Goal: Task Accomplishment & Management: Manage account settings

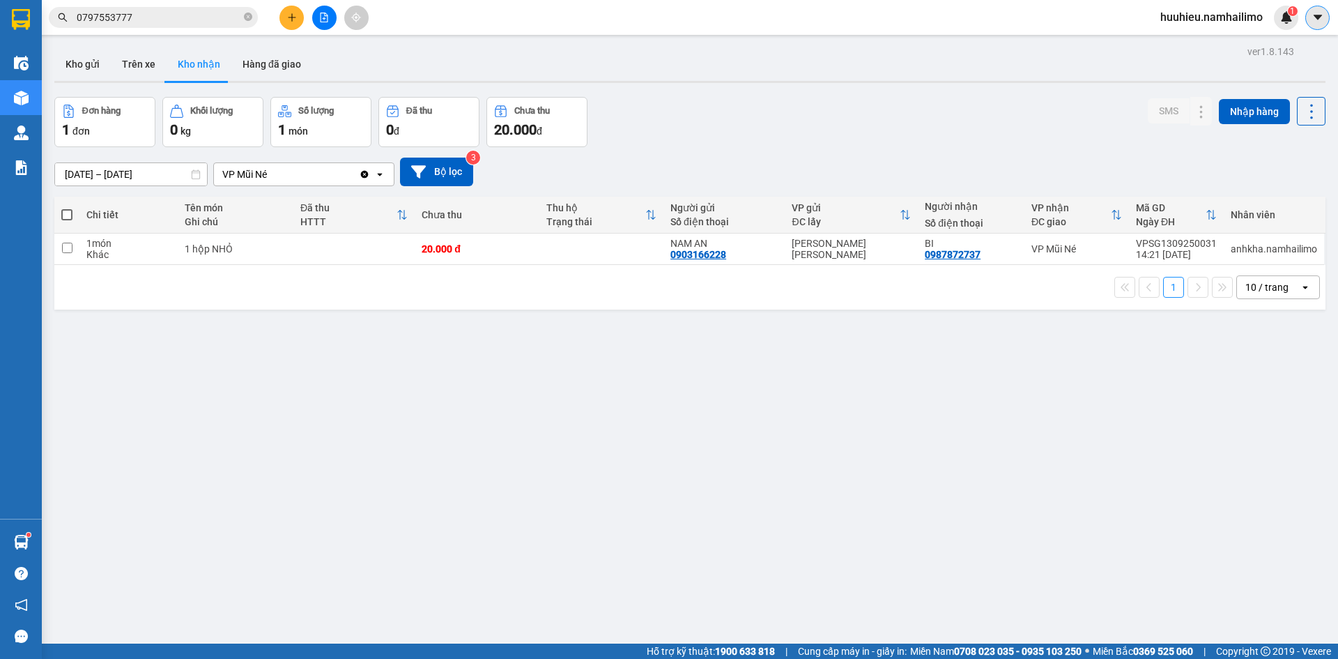
click at [1311, 24] on button at bounding box center [1318, 18] width 24 height 24
click at [1204, 10] on span "huuhieu.namhailimo" at bounding box center [1212, 16] width 125 height 17
click at [1194, 38] on span "Đăng xuất" at bounding box center [1218, 43] width 96 height 15
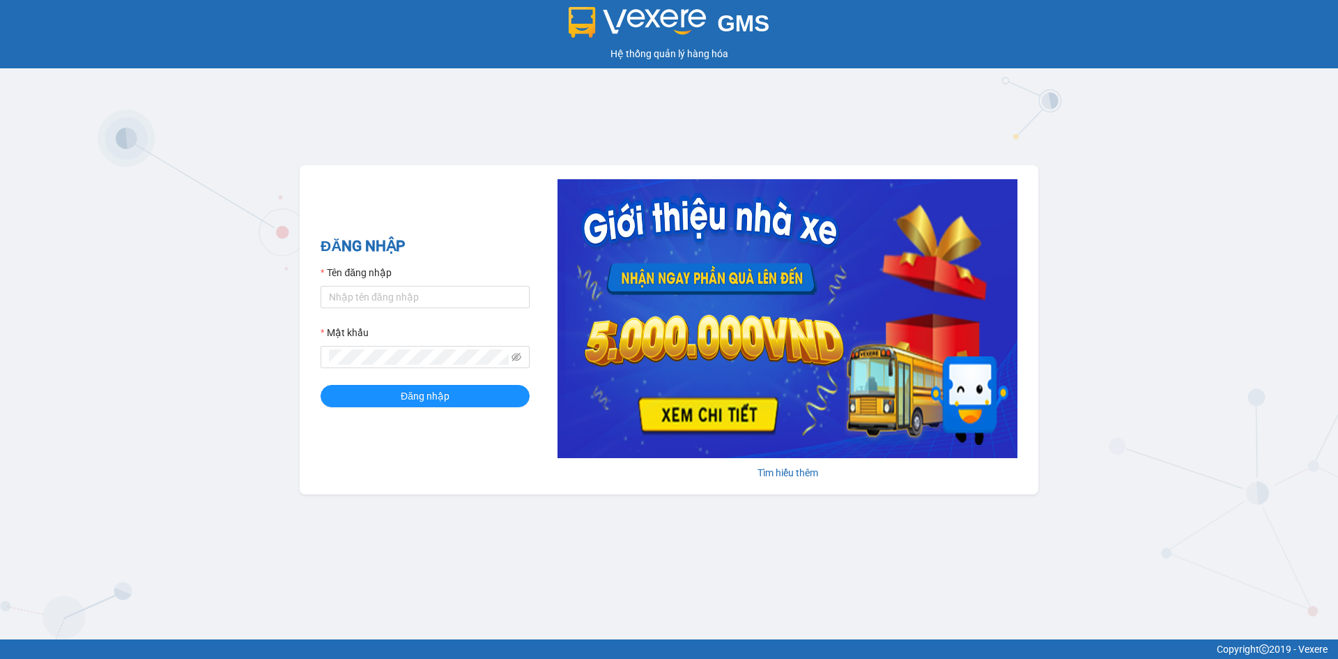
click at [500, 270] on div "Tên đăng nhập" at bounding box center [425, 275] width 209 height 21
click at [507, 293] on input "Tên đăng nhập" at bounding box center [425, 297] width 209 height 22
type input "kimngan.namhailimo"
click at [321, 385] on button "Đăng nhập" at bounding box center [425, 396] width 209 height 22
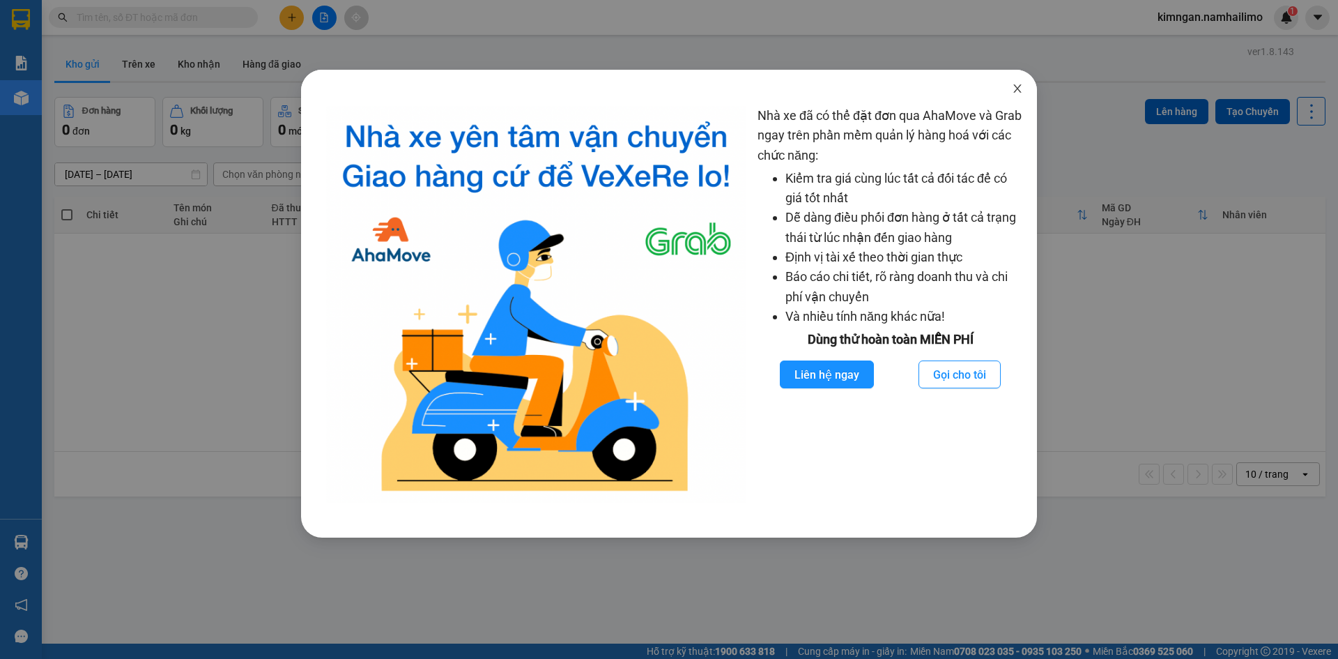
click at [1023, 84] on span "Close" at bounding box center [1017, 89] width 39 height 39
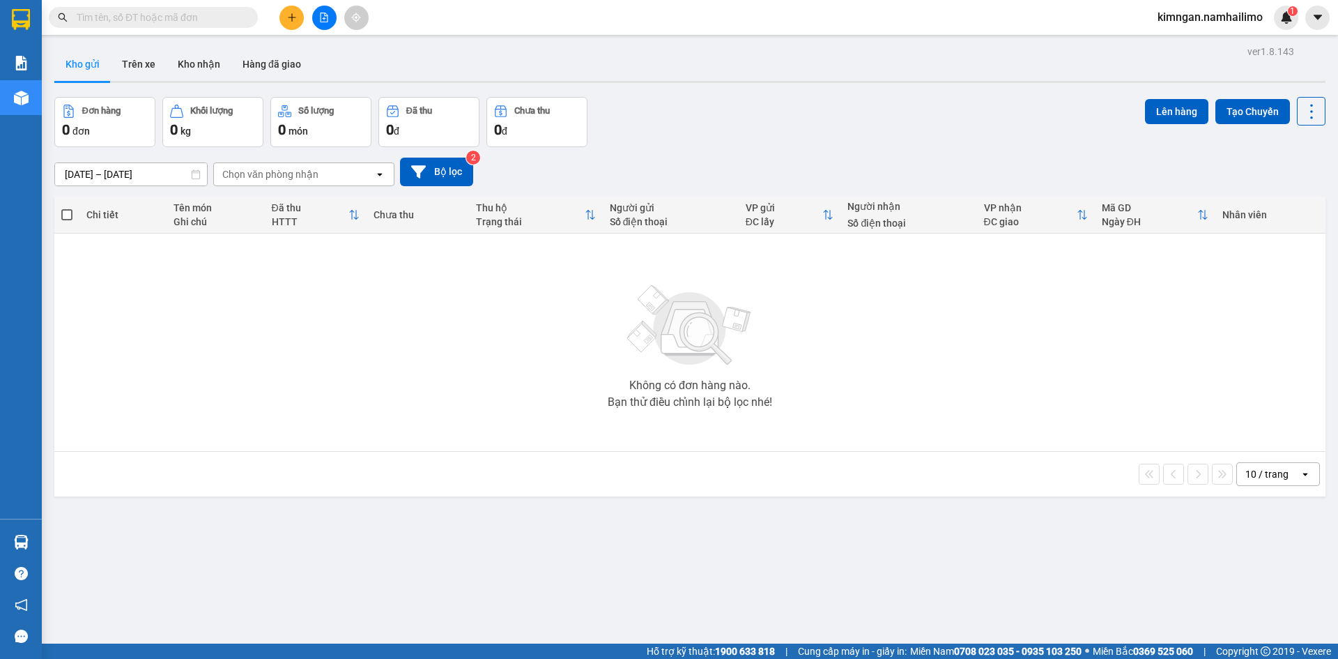
drag, startPoint x: 127, startPoint y: 68, endPoint x: 148, endPoint y: 84, distance: 26.5
click at [128, 68] on button "Trên xe" at bounding box center [139, 63] width 56 height 33
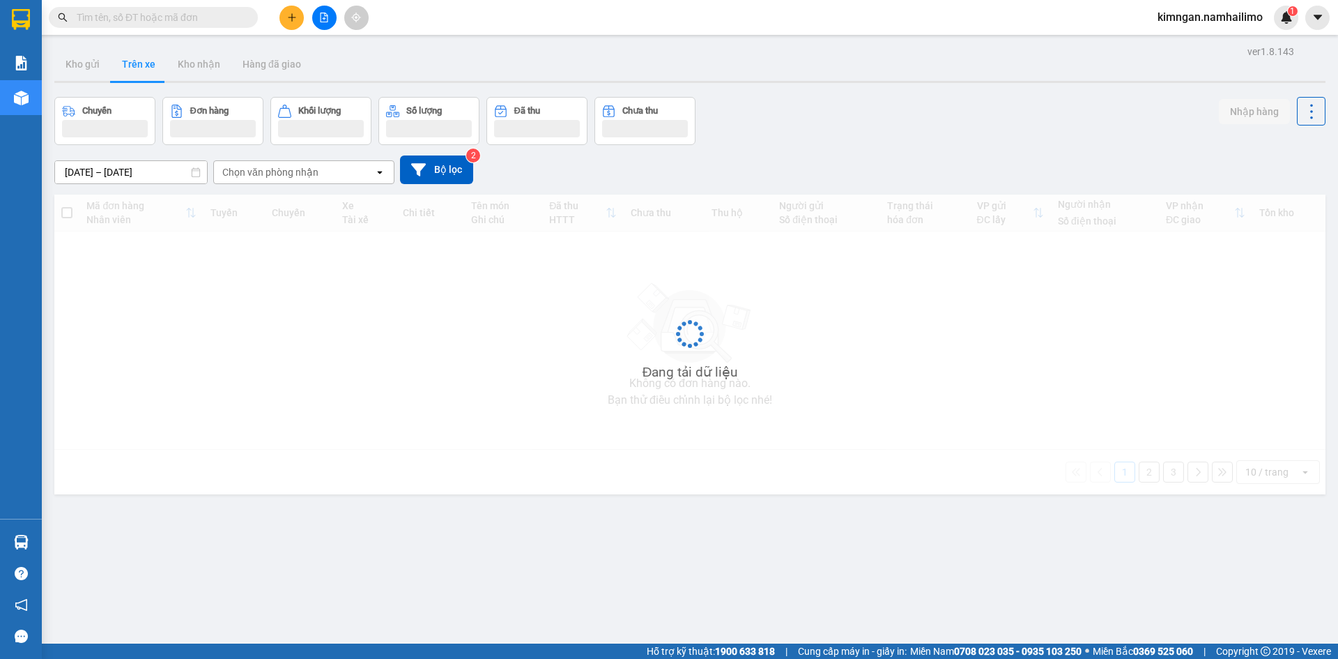
click at [293, 177] on div "Chọn văn phòng nhận" at bounding box center [270, 172] width 96 height 14
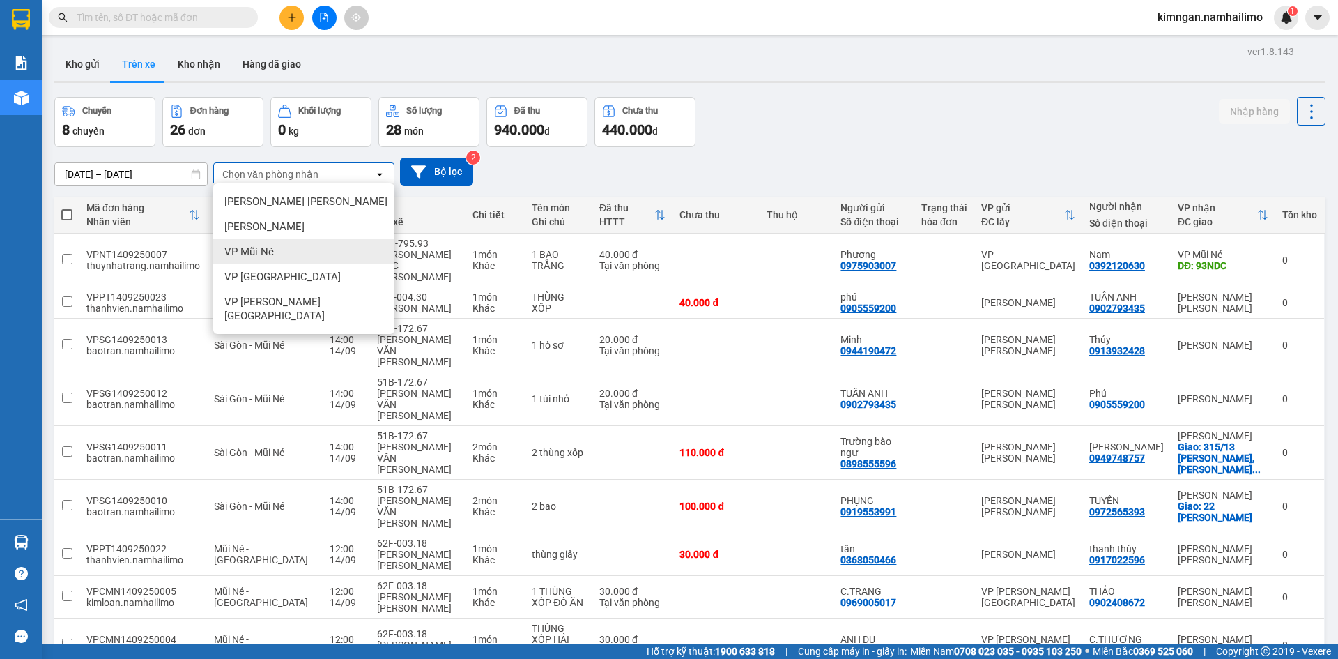
click at [286, 253] on div "VP Mũi Né" at bounding box center [303, 251] width 181 height 25
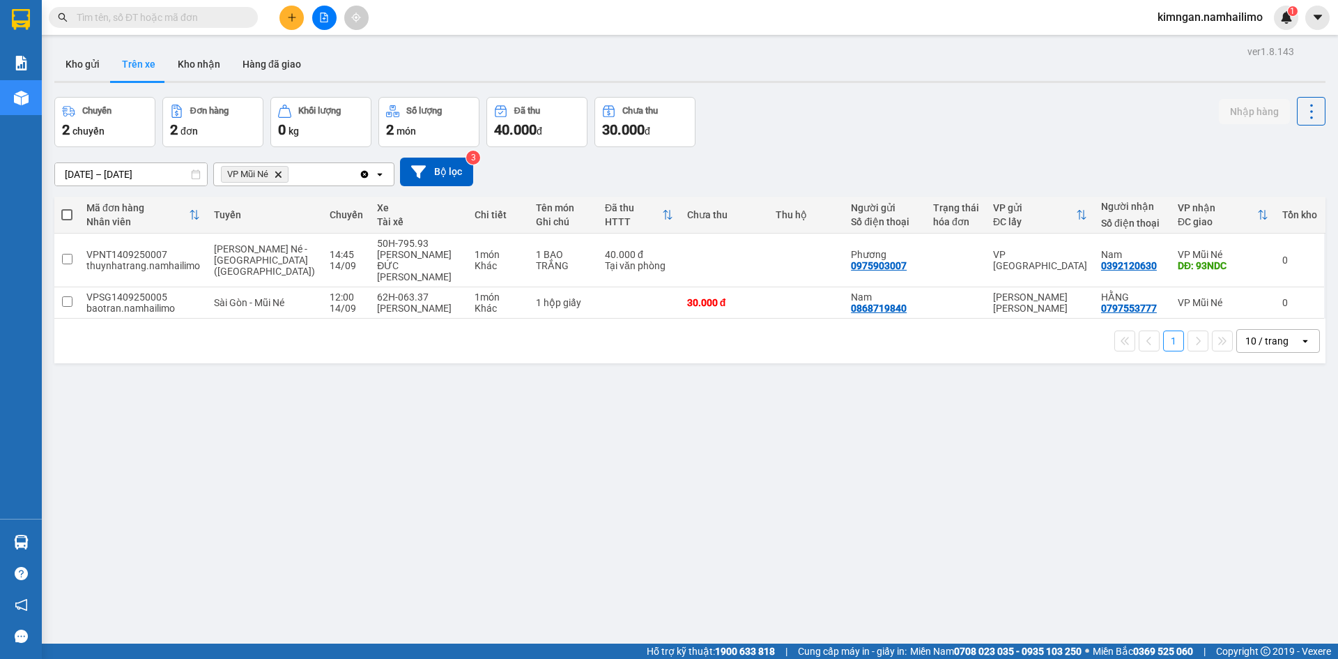
click at [277, 181] on span "VP Mũi Né Delete" at bounding box center [255, 174] width 68 height 17
click at [281, 172] on icon "Delete" at bounding box center [278, 174] width 8 height 8
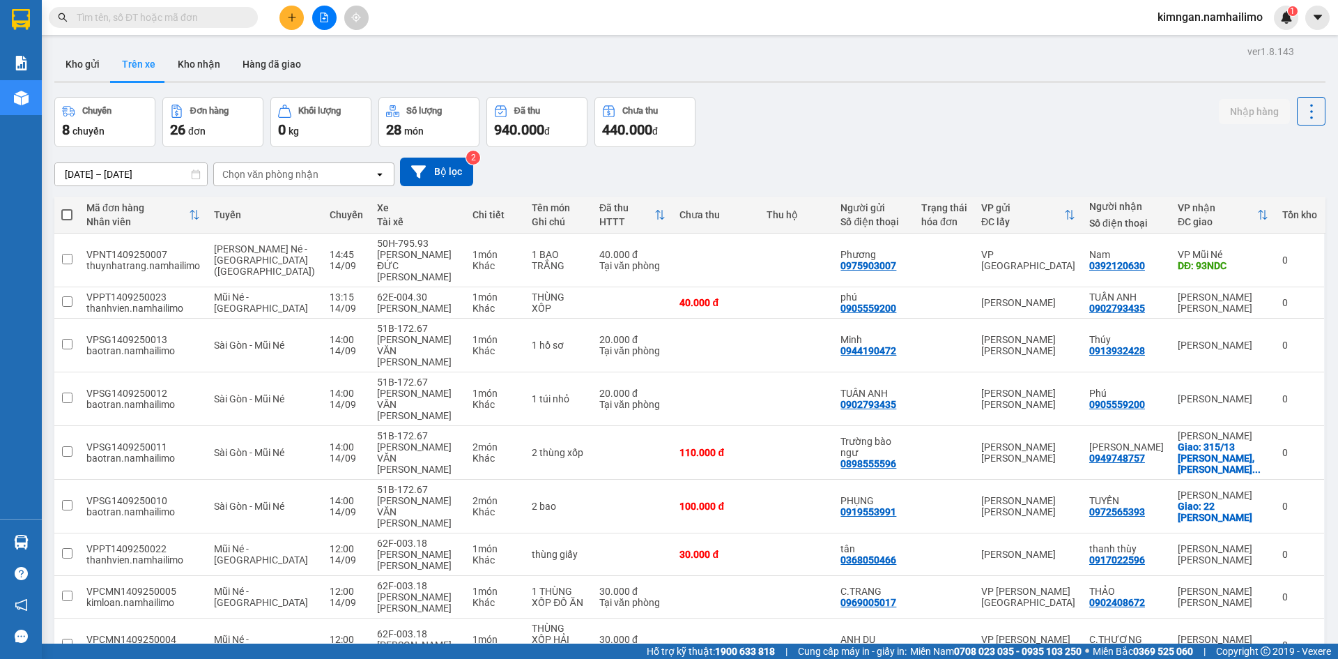
click at [253, 171] on div "Chọn văn phòng nhận" at bounding box center [270, 174] width 96 height 14
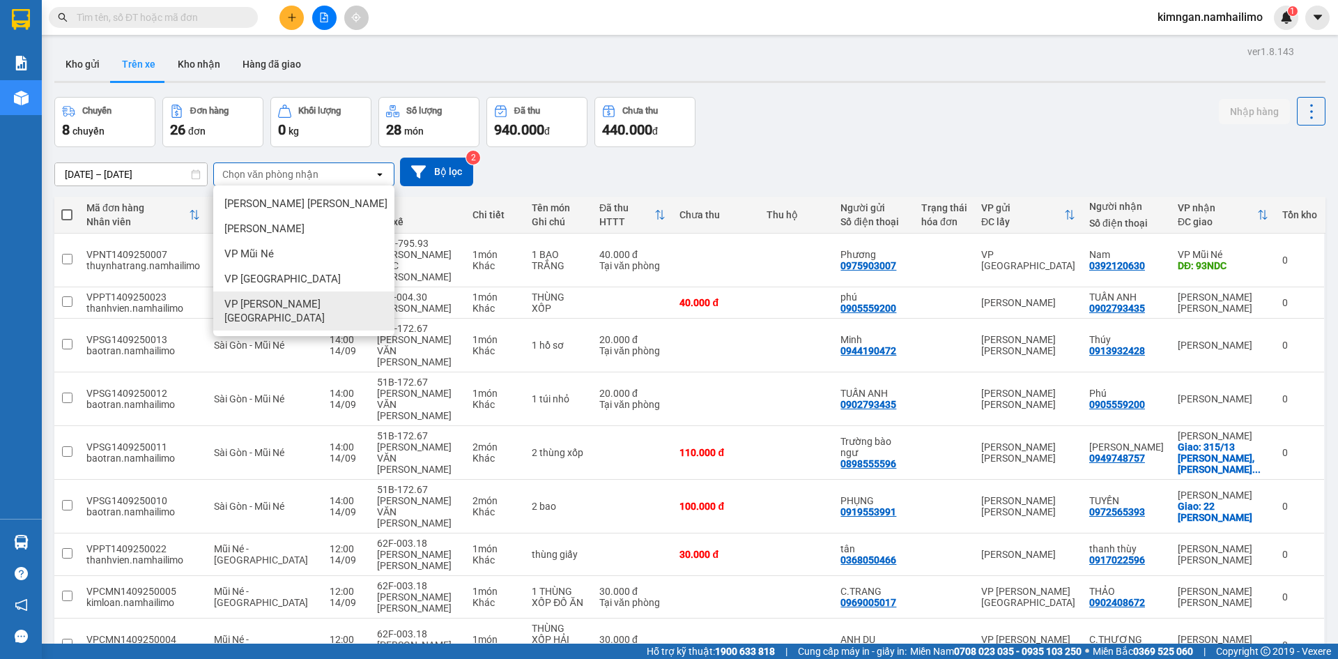
click at [264, 298] on span "VP chợ Mũi Né" at bounding box center [306, 311] width 165 height 28
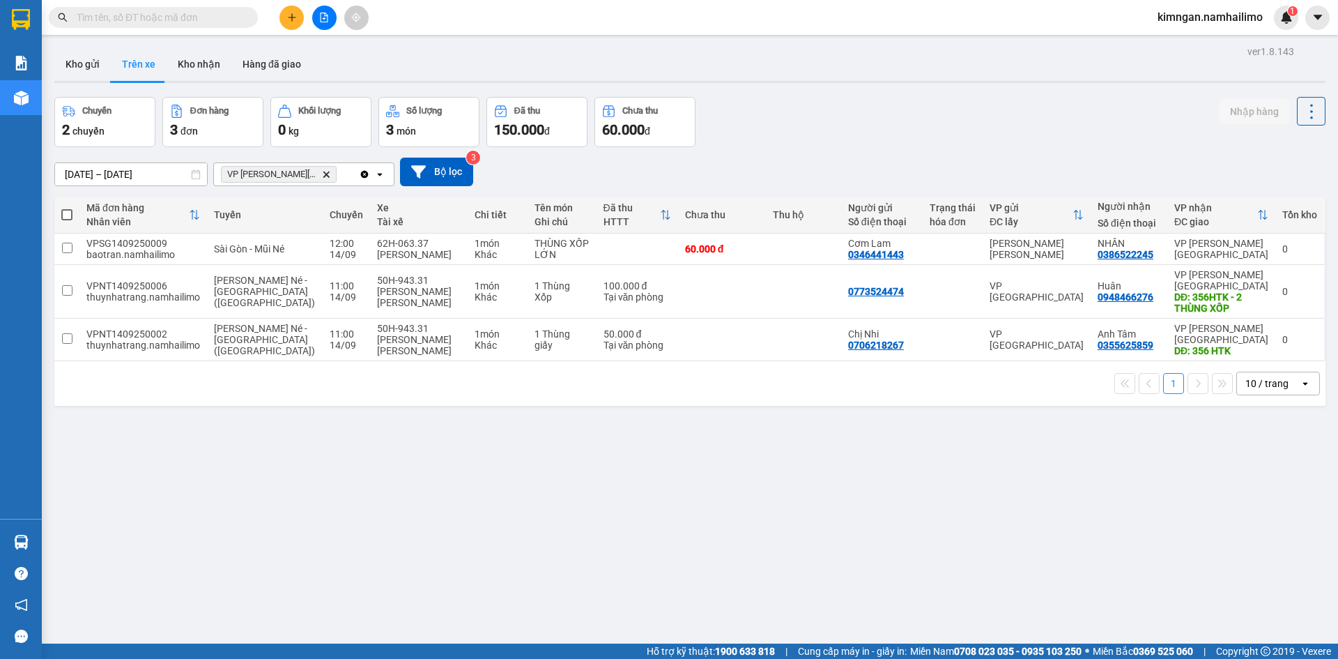
click at [323, 173] on icon "VP chợ Mũi Né, close by backspace" at bounding box center [326, 174] width 6 height 6
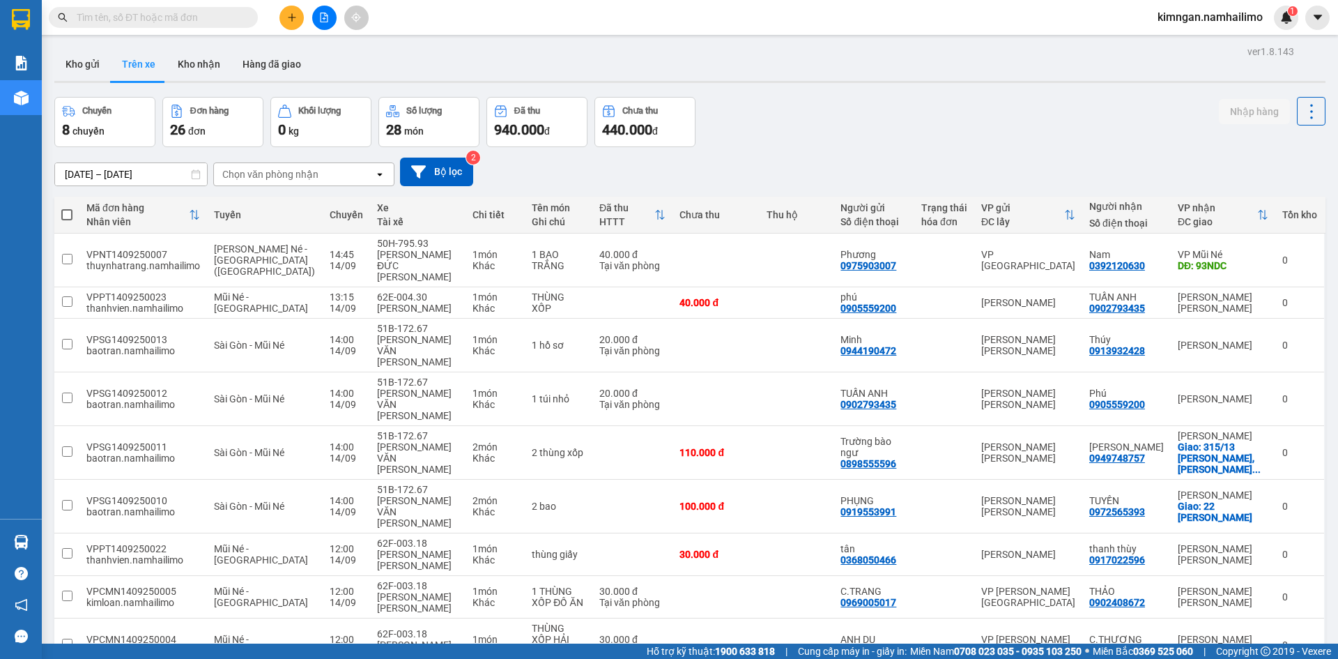
click at [323, 176] on div "Chọn văn phòng nhận" at bounding box center [294, 174] width 160 height 22
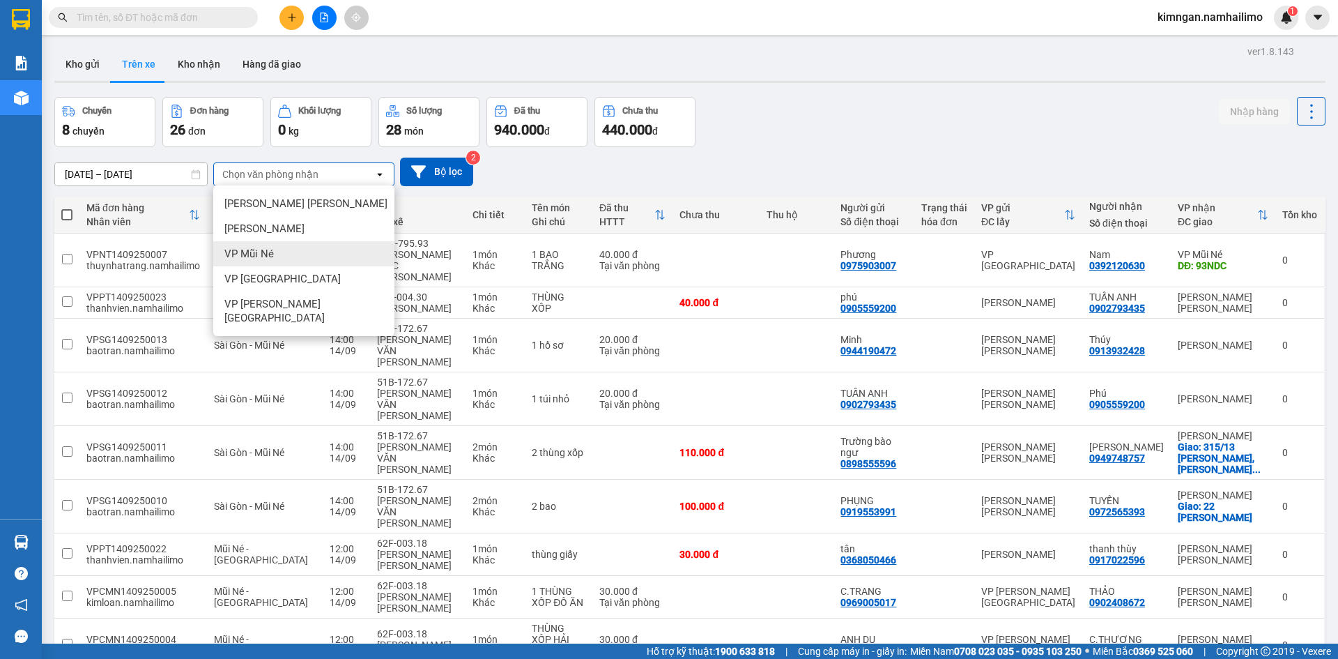
click at [278, 251] on div "VP Mũi Né" at bounding box center [303, 253] width 181 height 25
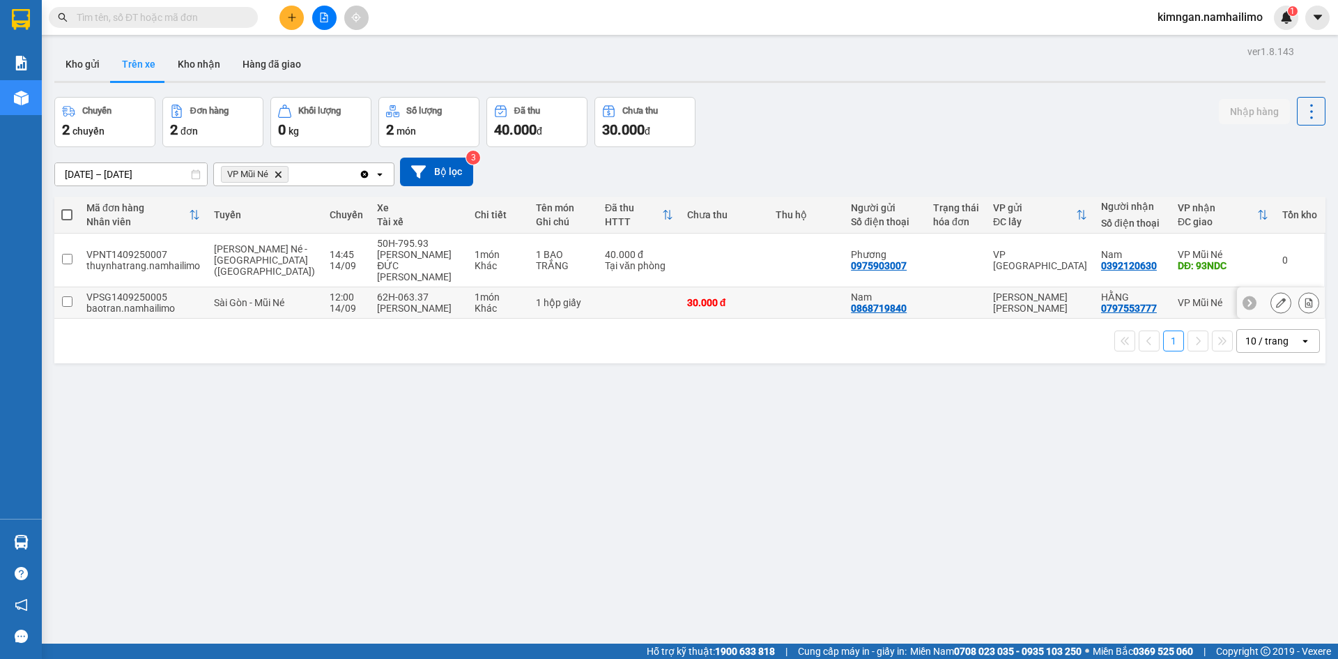
click at [1272, 293] on button at bounding box center [1282, 303] width 20 height 24
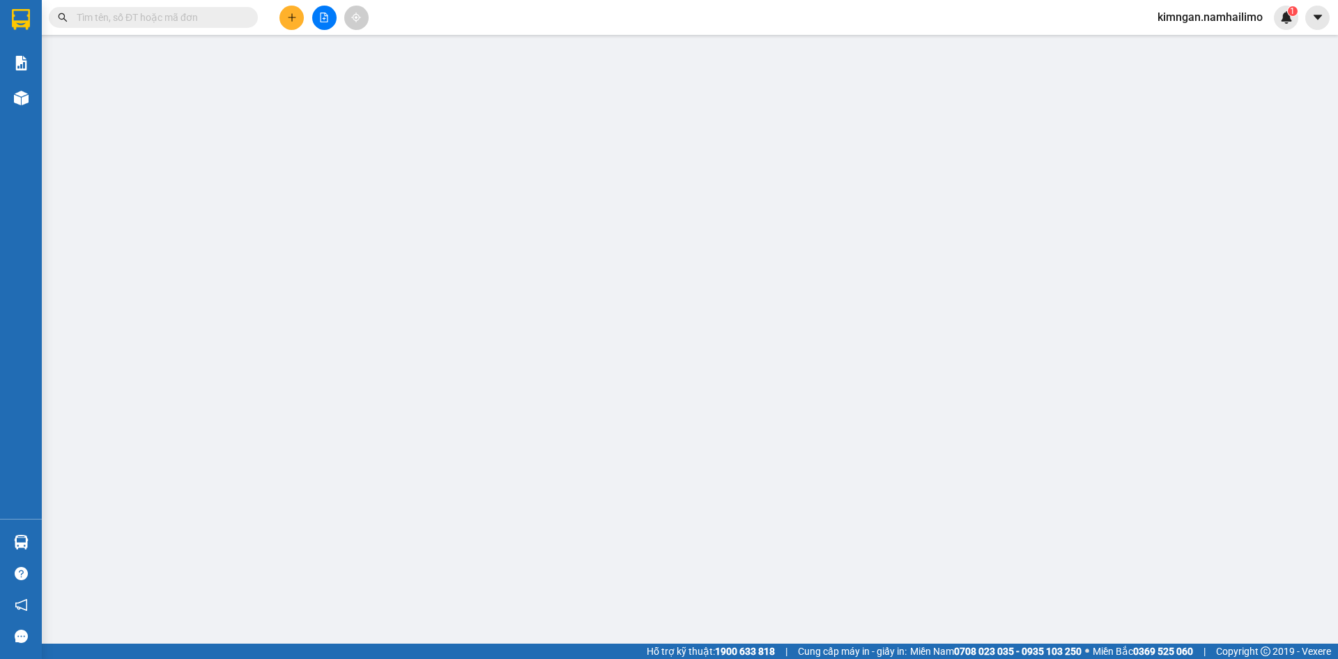
type input "0868719840"
type input "Nam"
type input "0797553777"
type input "HẰNG"
type input "30.000"
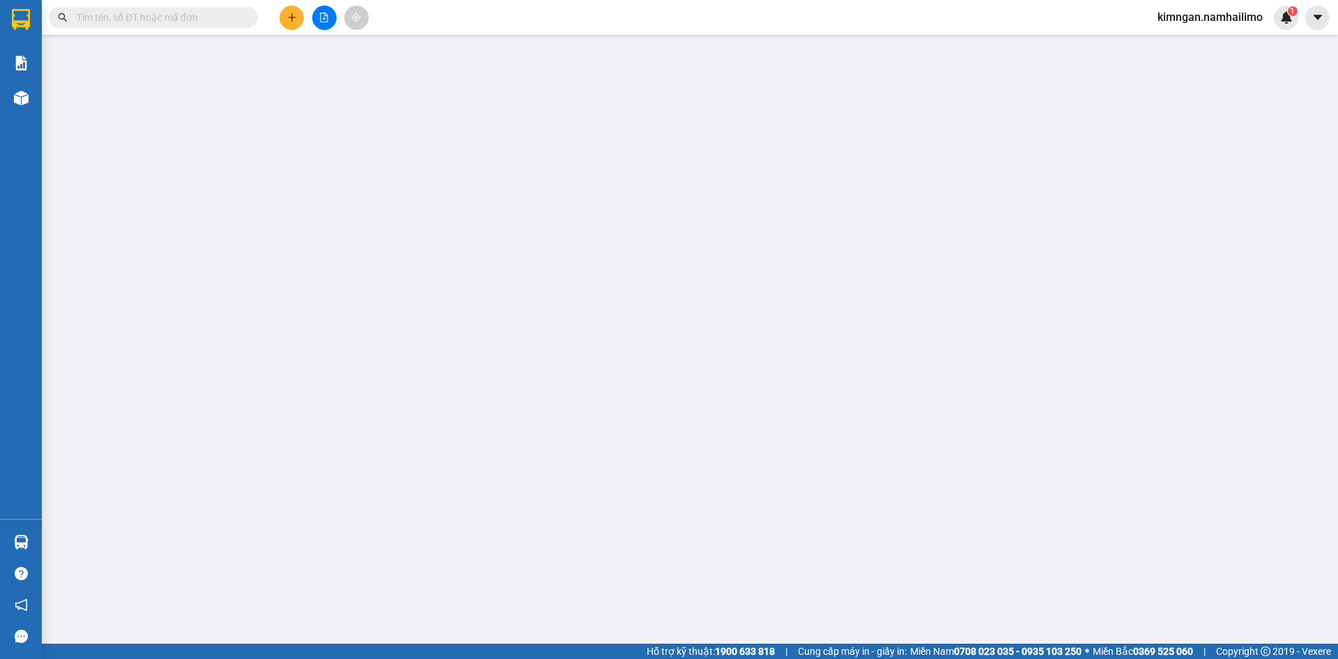
type input "30.000"
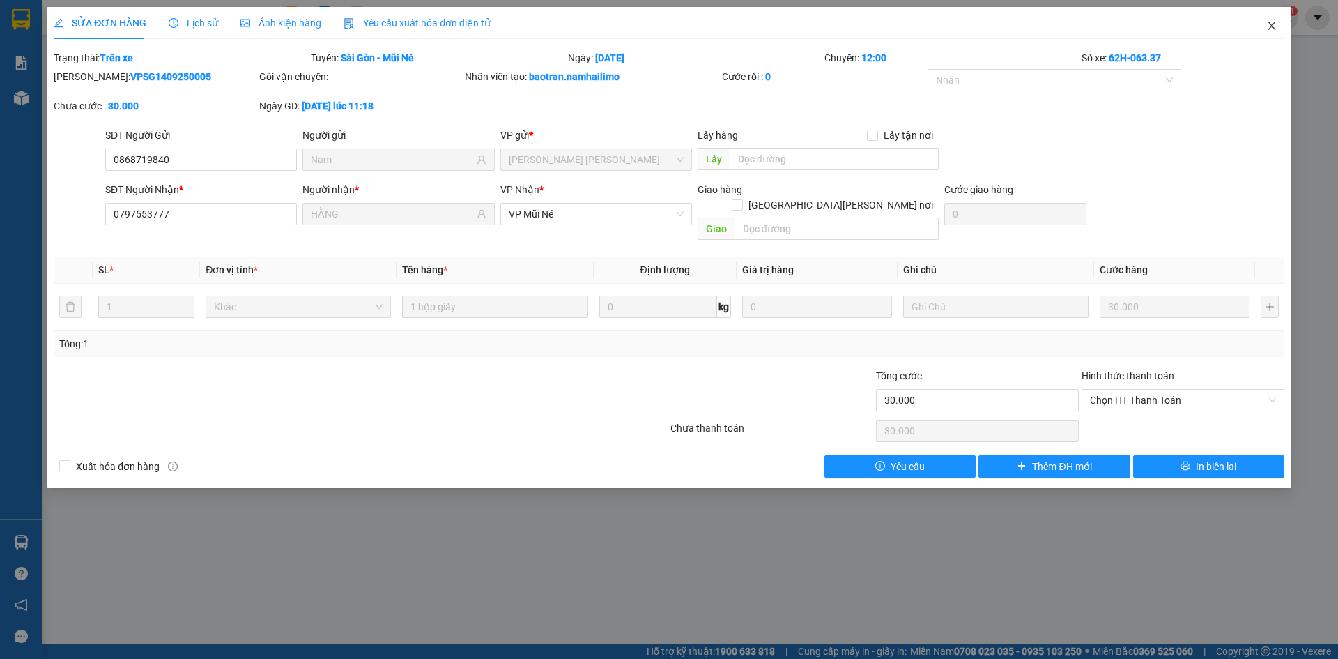
click at [1275, 28] on icon "close" at bounding box center [1272, 25] width 11 height 11
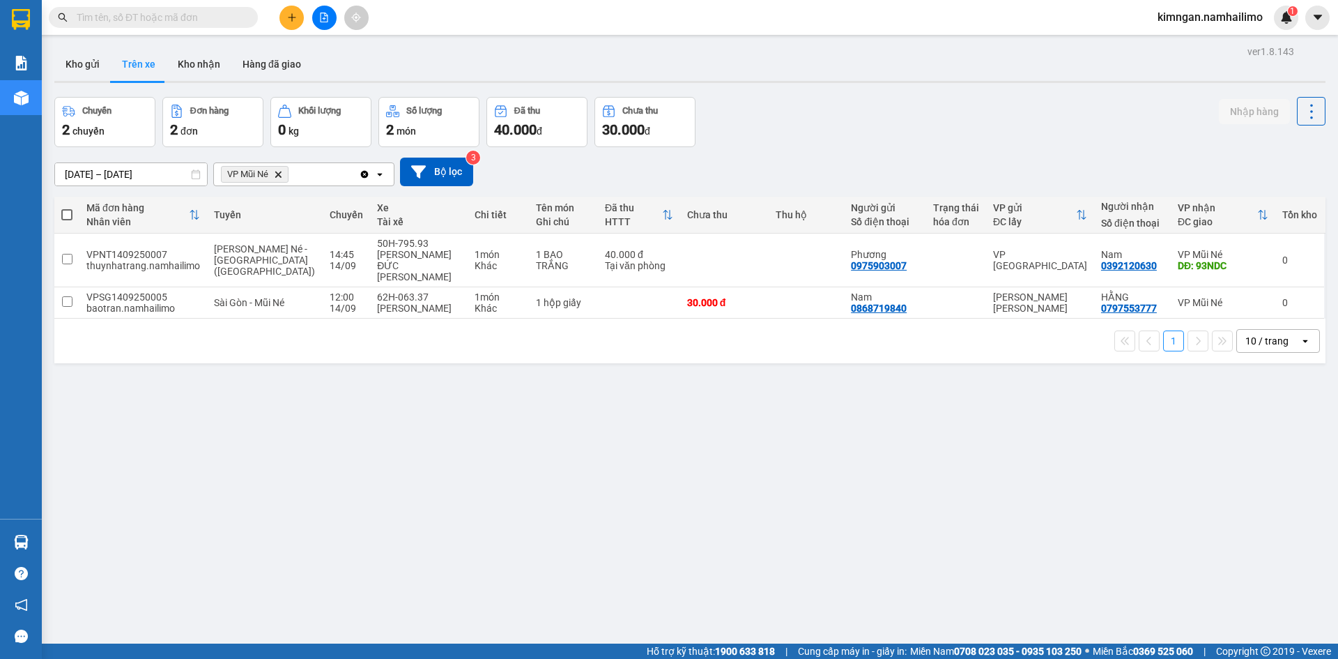
click at [1256, 14] on span "kimngan.namhailimo" at bounding box center [1211, 16] width 128 height 17
click at [1193, 40] on span "Đăng xuất" at bounding box center [1217, 43] width 98 height 15
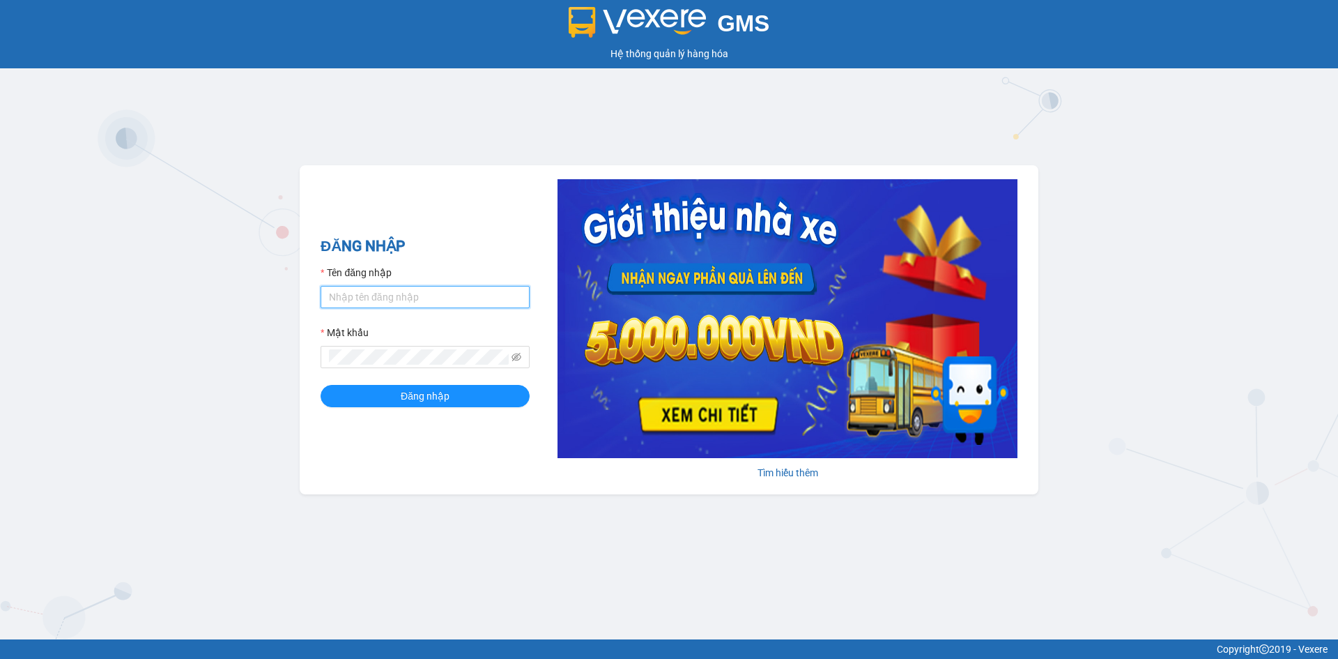
click at [433, 296] on input "Tên đăng nhập" at bounding box center [425, 297] width 209 height 22
click at [481, 241] on h2 "ĐĂNG NHẬP" at bounding box center [425, 246] width 209 height 23
type input "huuhieu.namhailimo"
click at [321, 385] on button "Đăng nhập" at bounding box center [425, 396] width 209 height 22
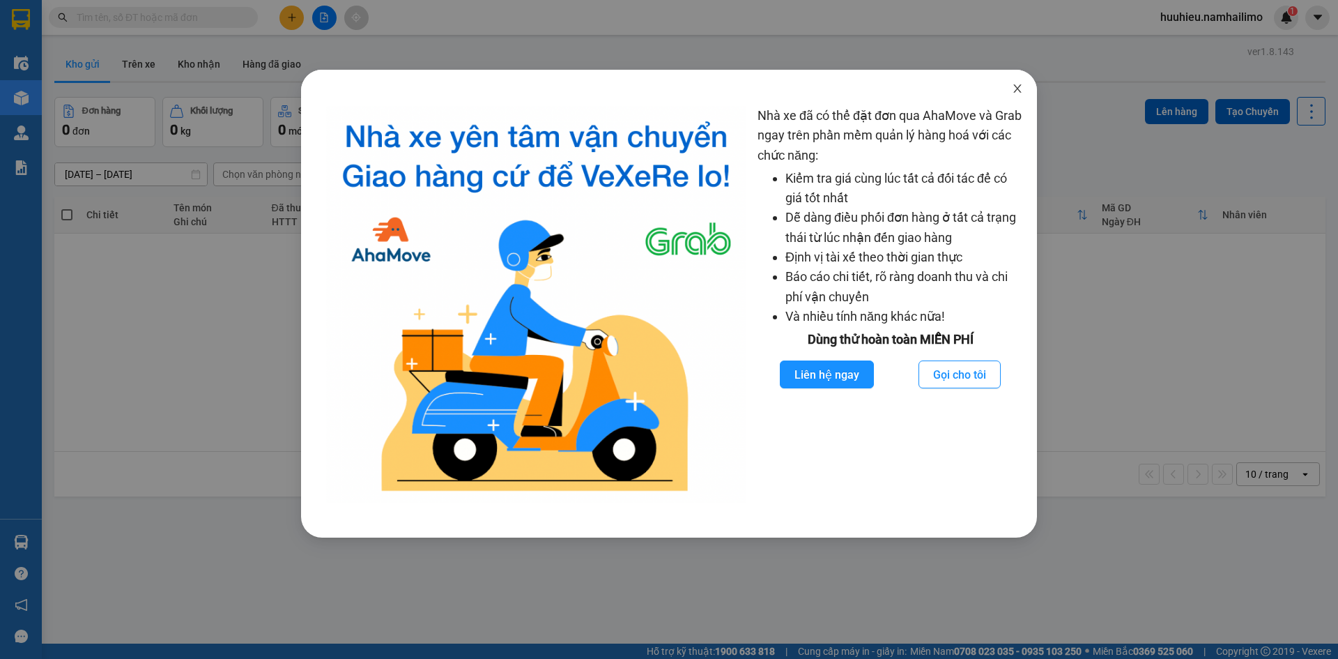
click at [1017, 84] on icon "close" at bounding box center [1017, 88] width 11 height 11
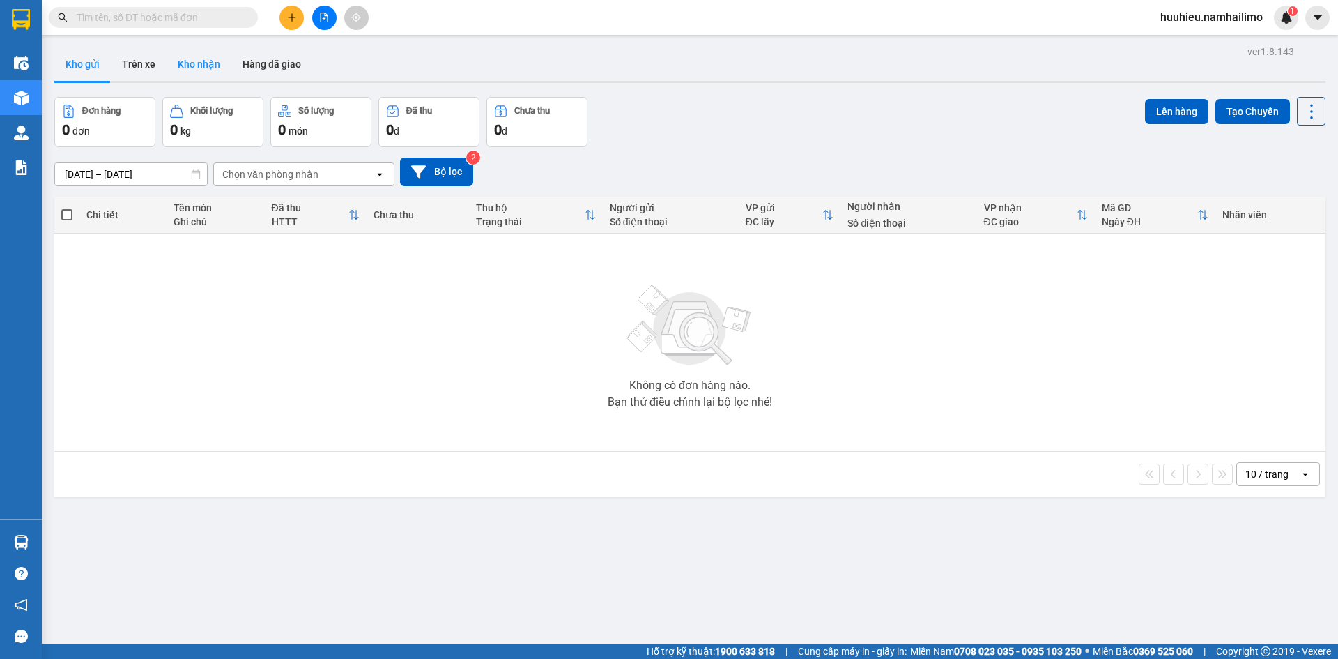
click at [205, 70] on button "Kho nhận" at bounding box center [199, 63] width 65 height 33
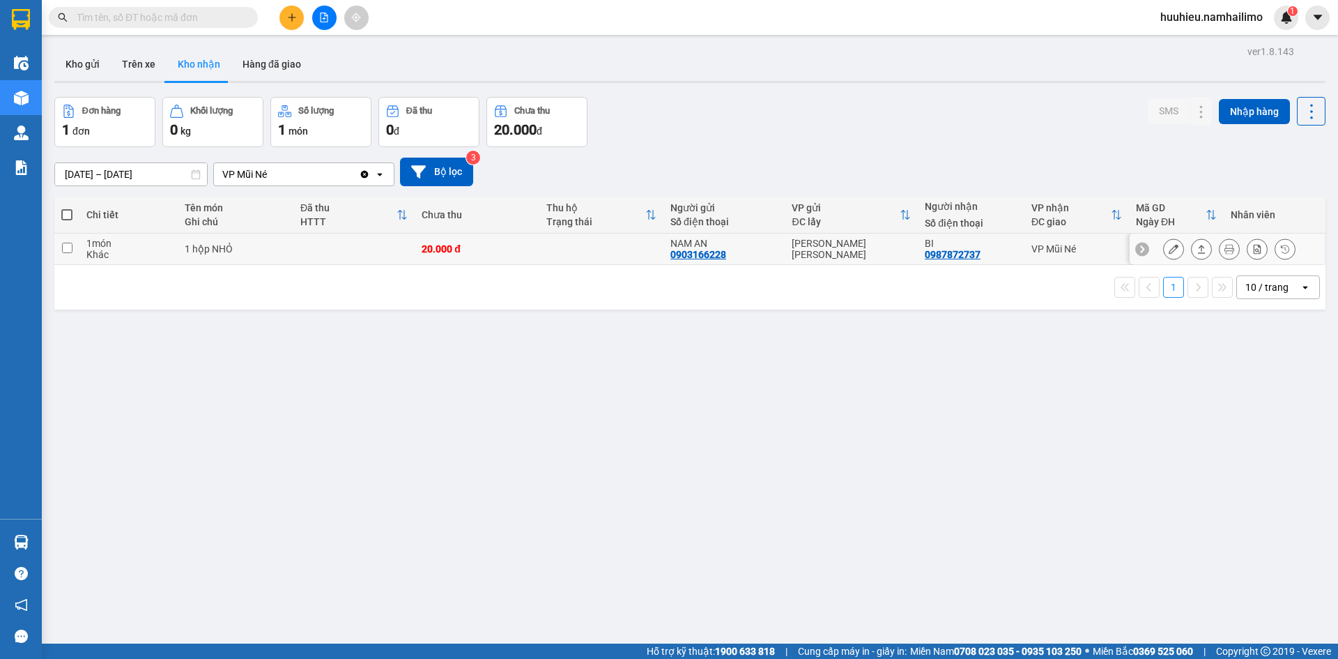
click at [1169, 245] on icon at bounding box center [1174, 249] width 10 height 10
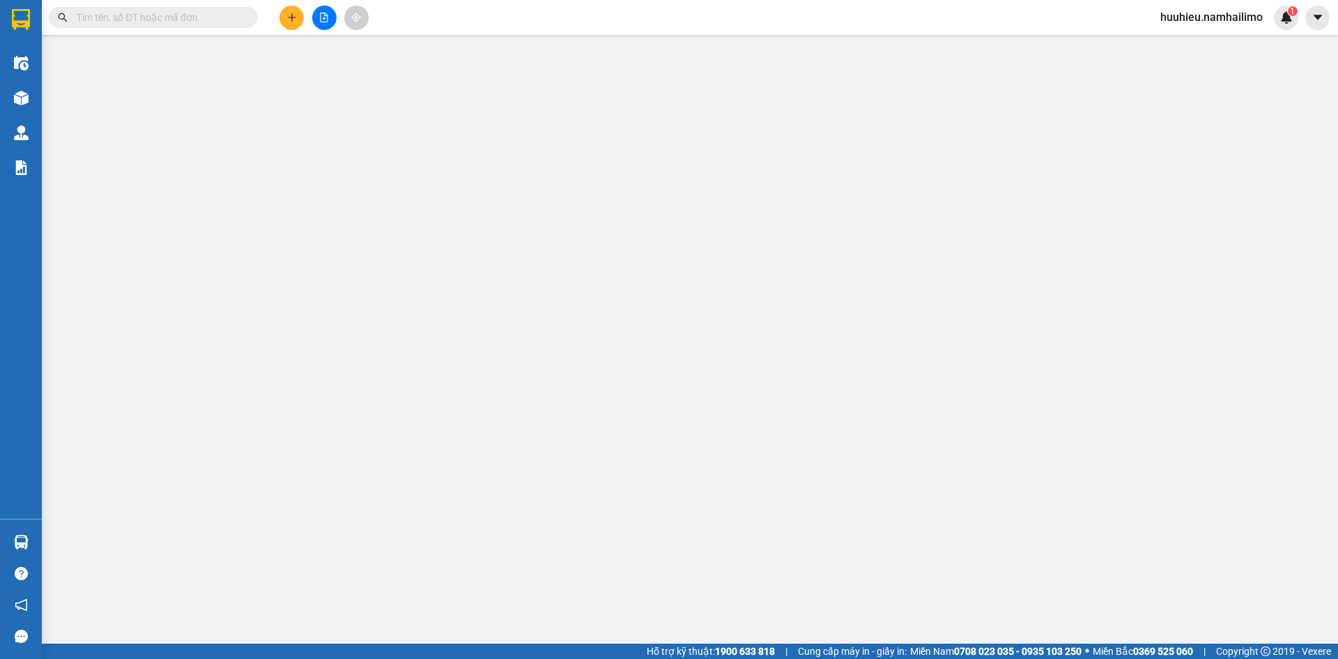
type input "0903166228"
type input "NAM AN"
type input "0987872737"
type input "BI"
type input "20.000"
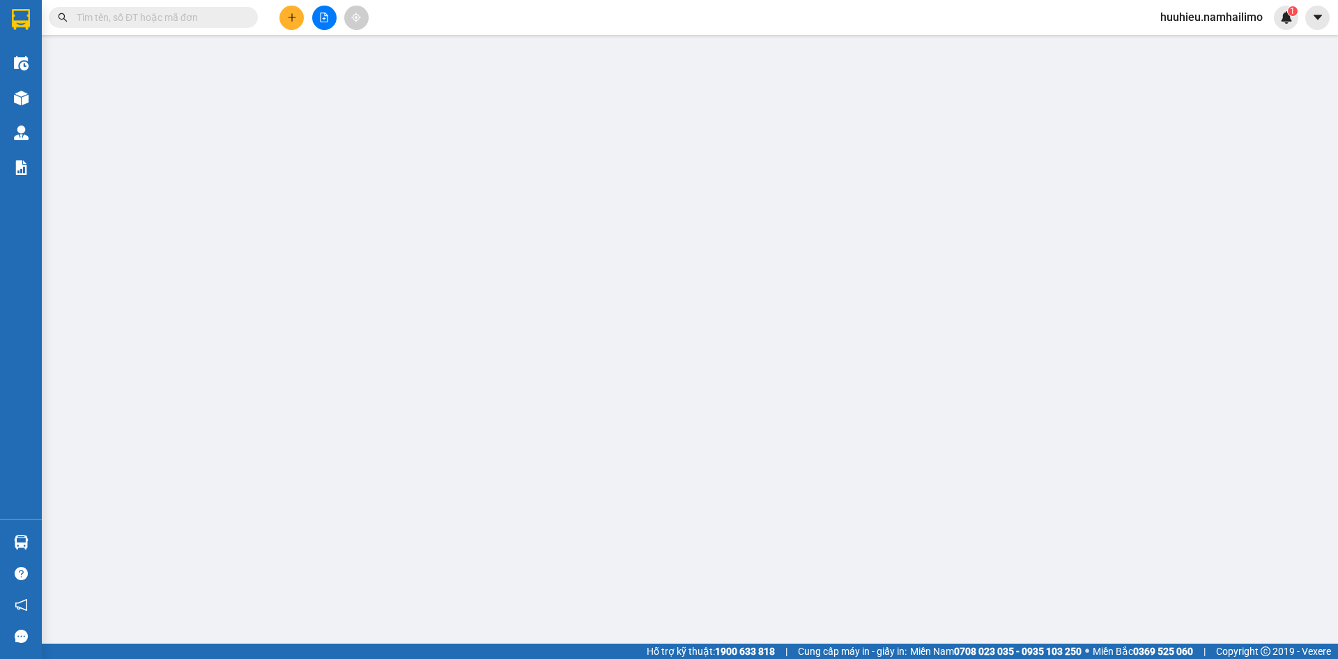
type input "20.000"
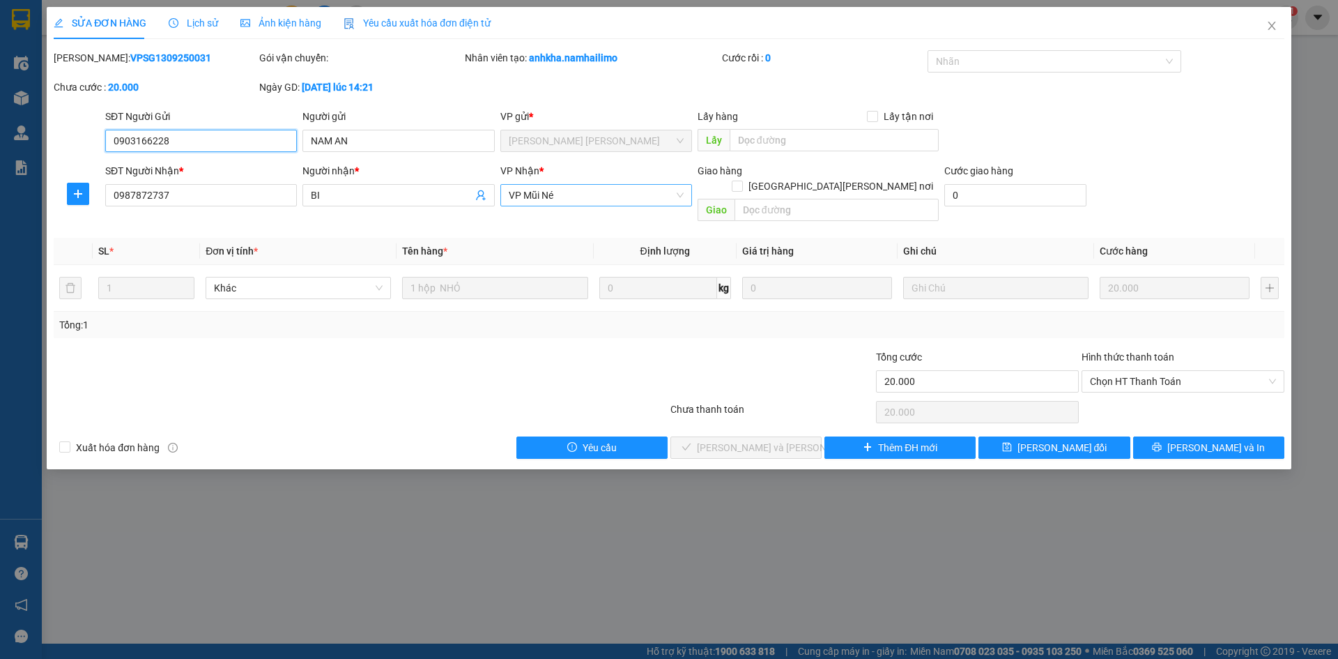
click at [532, 196] on span "VP Mũi Né" at bounding box center [596, 195] width 175 height 21
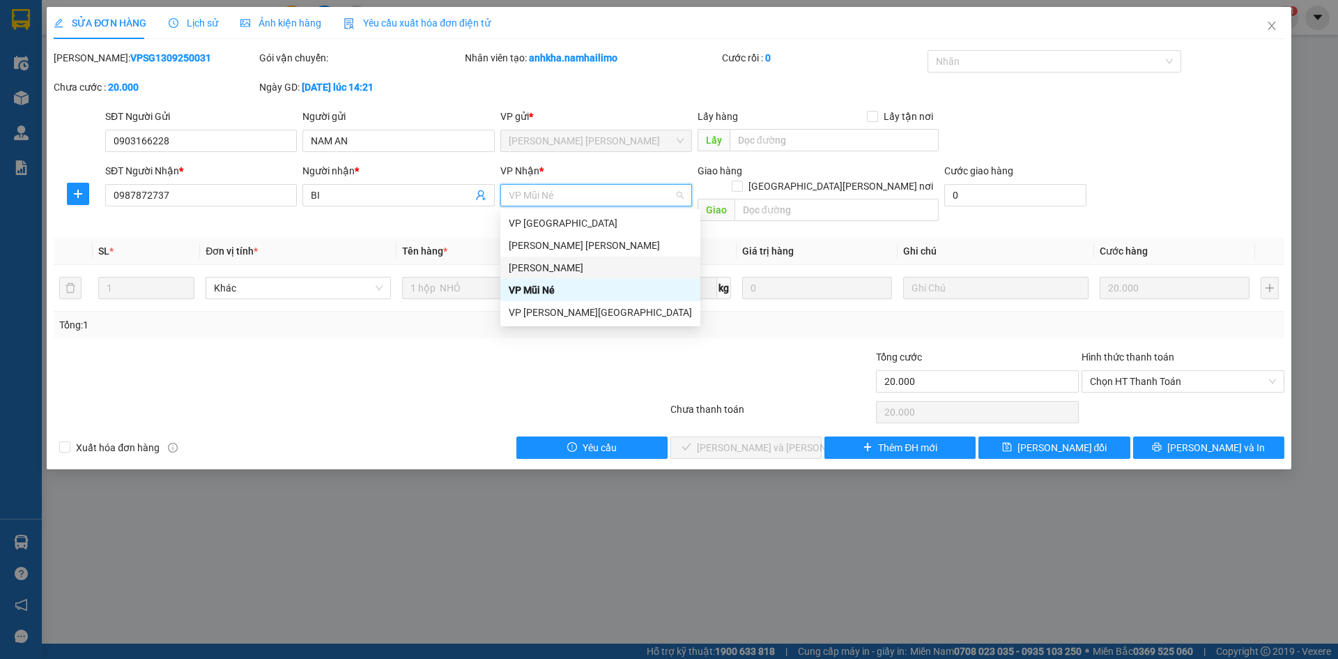
click at [556, 262] on div "VP Phan Thiết" at bounding box center [600, 267] width 183 height 15
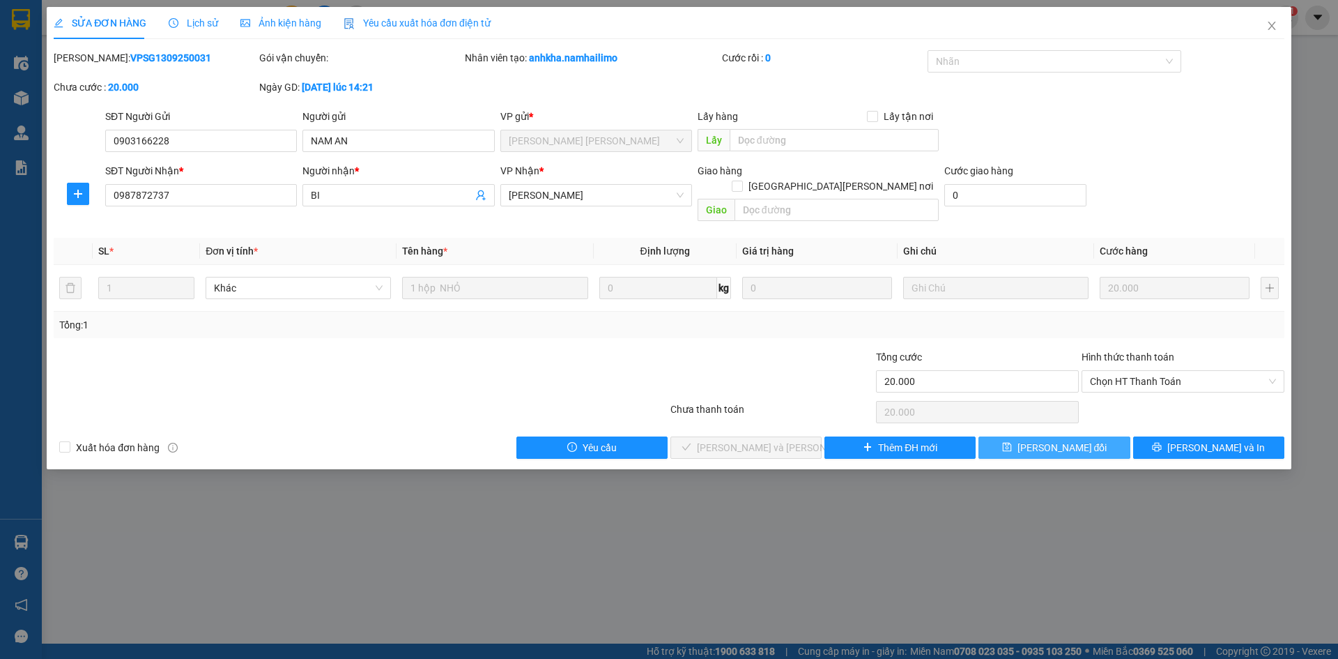
click at [1062, 440] on span "Lưu thay đổi" at bounding box center [1063, 447] width 90 height 15
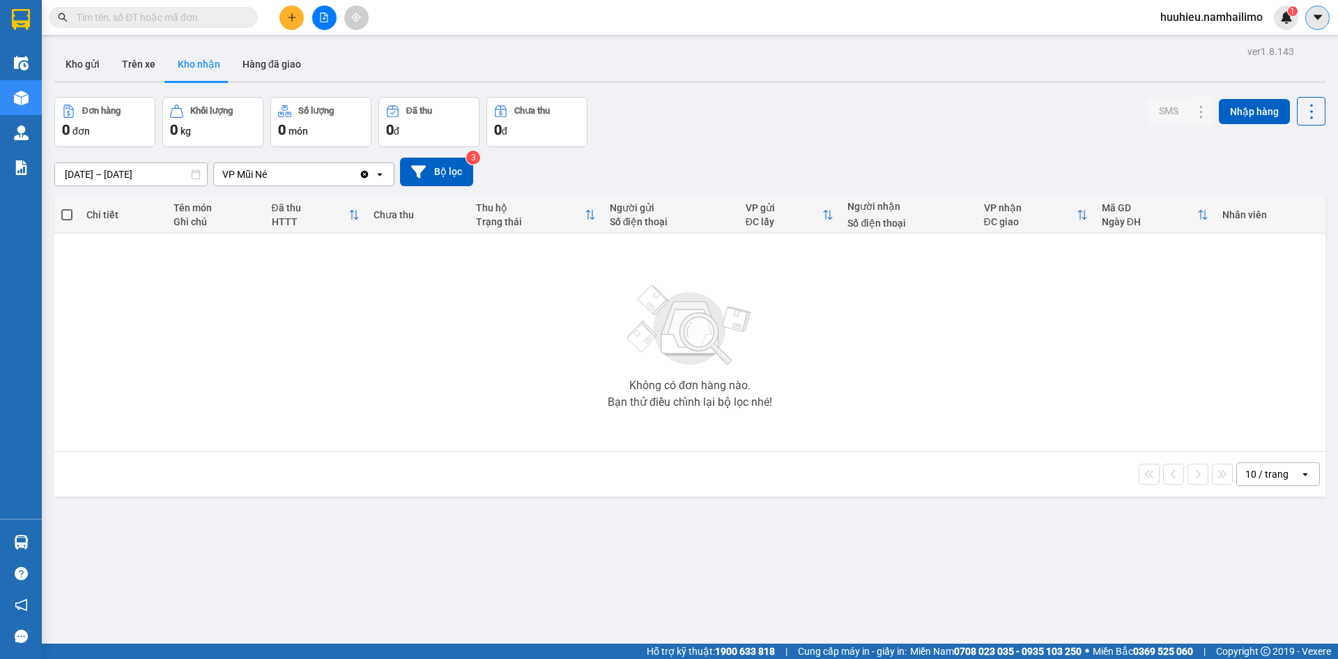
click at [1313, 17] on icon "caret-down" at bounding box center [1318, 17] width 13 height 13
click at [1228, 21] on span "huuhieu.namhailimo" at bounding box center [1212, 16] width 125 height 17
click at [1207, 46] on span "Đăng xuất" at bounding box center [1218, 43] width 96 height 15
